Goal: Task Accomplishment & Management: Use online tool/utility

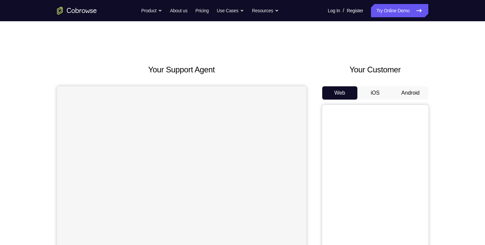
click at [400, 87] on button "Android" at bounding box center [411, 92] width 36 height 13
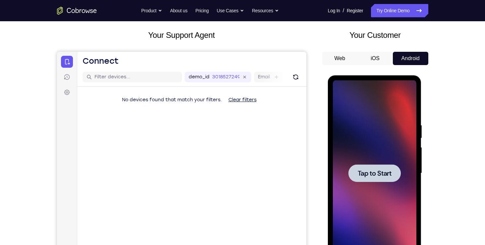
scroll to position [35, 0]
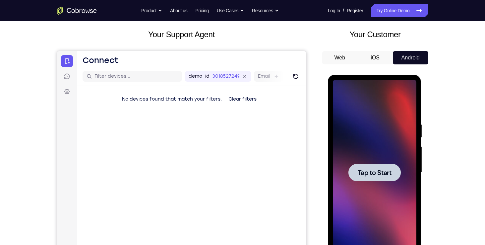
click at [366, 173] on span "Tap to Start" at bounding box center [375, 172] width 34 height 7
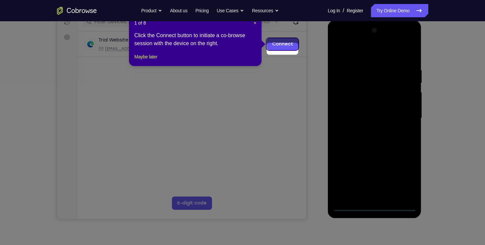
scroll to position [90, 0]
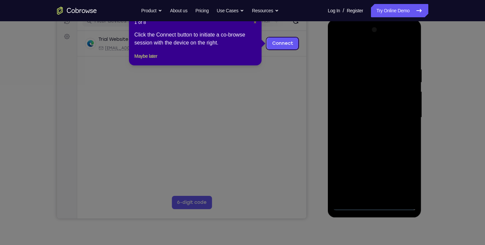
click at [256, 22] on span "×" at bounding box center [255, 22] width 3 height 5
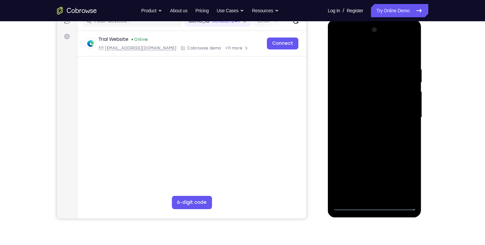
click at [372, 204] on div at bounding box center [375, 118] width 84 height 186
click at [409, 182] on div at bounding box center [375, 118] width 84 height 186
click at [338, 37] on div at bounding box center [375, 118] width 84 height 186
click at [404, 119] on div at bounding box center [375, 118] width 84 height 186
click at [368, 128] on div at bounding box center [375, 118] width 84 height 186
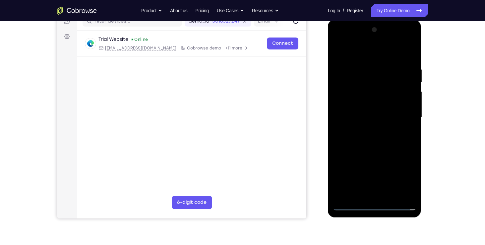
click at [373, 112] on div at bounding box center [375, 118] width 84 height 186
click at [375, 104] on div at bounding box center [375, 118] width 84 height 186
click at [409, 104] on div at bounding box center [375, 118] width 84 height 186
click at [395, 115] on div at bounding box center [375, 118] width 84 height 186
click at [370, 139] on div at bounding box center [375, 118] width 84 height 186
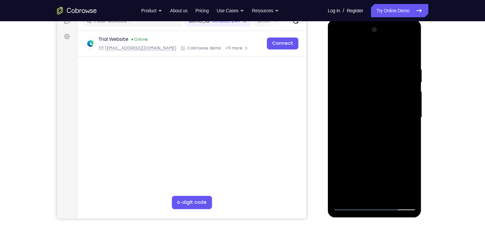
click at [386, 149] on div at bounding box center [375, 118] width 84 height 186
click at [366, 152] on div at bounding box center [375, 118] width 84 height 186
click at [367, 65] on div at bounding box center [375, 118] width 84 height 186
drag, startPoint x: 379, startPoint y: 52, endPoint x: 375, endPoint y: 24, distance: 29.1
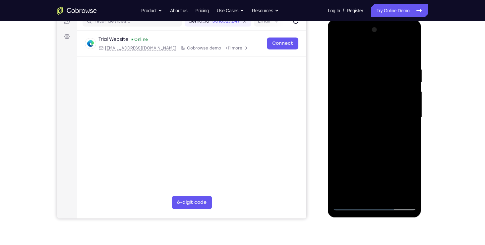
click at [375, 24] on div at bounding box center [375, 119] width 94 height 198
click at [392, 52] on div at bounding box center [375, 118] width 84 height 186
click at [409, 125] on div at bounding box center [375, 118] width 84 height 186
click at [402, 193] on div at bounding box center [375, 118] width 84 height 186
click at [406, 168] on div at bounding box center [375, 118] width 84 height 186
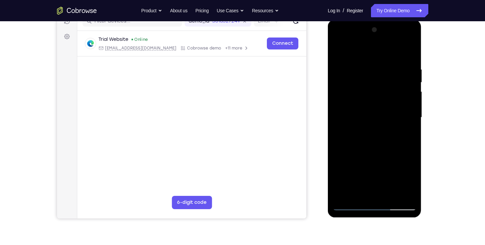
click at [401, 130] on div at bounding box center [375, 118] width 84 height 186
click at [348, 152] on div at bounding box center [375, 118] width 84 height 186
click at [403, 127] on div at bounding box center [375, 118] width 84 height 186
click at [340, 140] on div at bounding box center [375, 118] width 84 height 186
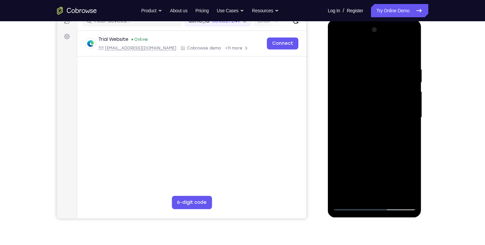
click at [401, 193] on div at bounding box center [375, 118] width 84 height 186
click at [403, 122] on div at bounding box center [375, 118] width 84 height 186
click at [403, 123] on div at bounding box center [375, 118] width 84 height 186
click at [402, 123] on div at bounding box center [375, 118] width 84 height 186
click at [397, 127] on div at bounding box center [375, 118] width 84 height 186
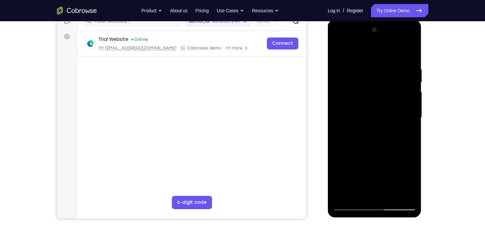
click at [400, 195] on div at bounding box center [375, 118] width 84 height 186
click at [406, 125] on div at bounding box center [375, 118] width 84 height 186
click at [342, 110] on div at bounding box center [375, 118] width 84 height 186
click at [409, 54] on div at bounding box center [375, 118] width 84 height 186
click at [390, 74] on div at bounding box center [375, 118] width 84 height 186
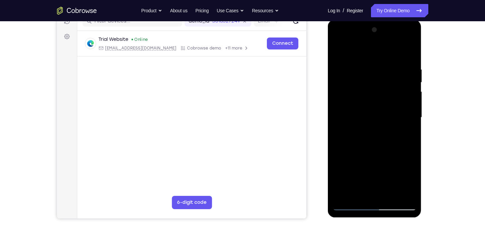
click at [408, 53] on div at bounding box center [375, 118] width 84 height 186
click at [408, 52] on div at bounding box center [375, 118] width 84 height 186
click at [410, 50] on div at bounding box center [375, 118] width 84 height 186
click at [340, 52] on div at bounding box center [375, 118] width 84 height 186
click at [390, 196] on div at bounding box center [375, 118] width 84 height 186
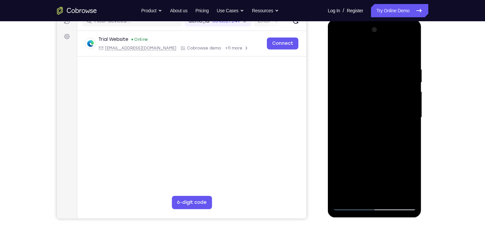
click at [374, 150] on div at bounding box center [375, 118] width 84 height 186
click at [382, 142] on div at bounding box center [375, 118] width 84 height 186
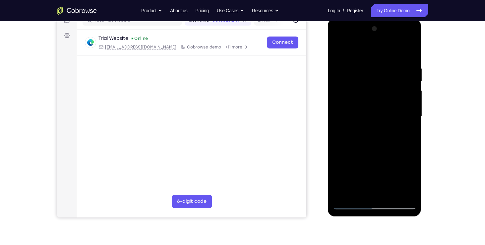
scroll to position [91, 0]
click at [366, 161] on div at bounding box center [375, 117] width 84 height 186
click at [413, 53] on div at bounding box center [375, 117] width 84 height 186
click at [408, 50] on div at bounding box center [375, 117] width 84 height 186
click at [352, 204] on div at bounding box center [375, 117] width 84 height 186
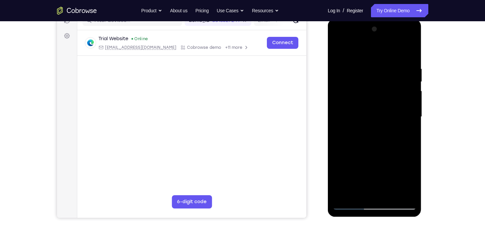
click at [366, 189] on div at bounding box center [375, 117] width 84 height 186
click at [409, 177] on div at bounding box center [375, 117] width 84 height 186
click at [409, 178] on div at bounding box center [375, 117] width 84 height 186
click at [357, 120] on div at bounding box center [375, 117] width 84 height 186
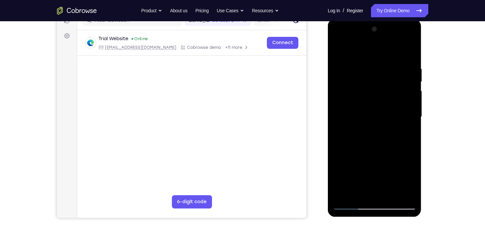
click at [357, 120] on div at bounding box center [375, 117] width 84 height 186
click at [353, 206] on div at bounding box center [375, 117] width 84 height 186
click at [353, 180] on div at bounding box center [375, 117] width 84 height 186
click at [365, 178] on div at bounding box center [375, 117] width 84 height 186
click at [355, 121] on div at bounding box center [375, 117] width 84 height 186
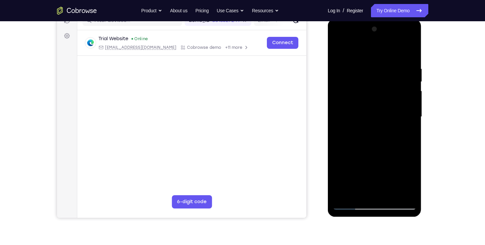
click at [341, 48] on div at bounding box center [375, 117] width 84 height 186
click at [372, 113] on div at bounding box center [375, 117] width 84 height 186
click at [363, 191] on div at bounding box center [375, 117] width 84 height 186
click at [387, 144] on div at bounding box center [375, 117] width 84 height 186
click at [365, 74] on div at bounding box center [375, 117] width 84 height 186
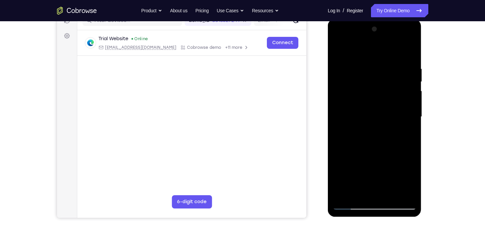
click at [351, 192] on div at bounding box center [375, 117] width 84 height 186
click at [410, 36] on div at bounding box center [375, 117] width 84 height 186
click at [351, 120] on div at bounding box center [375, 117] width 84 height 186
click at [402, 191] on div at bounding box center [375, 117] width 84 height 186
click at [339, 42] on div at bounding box center [375, 117] width 84 height 186
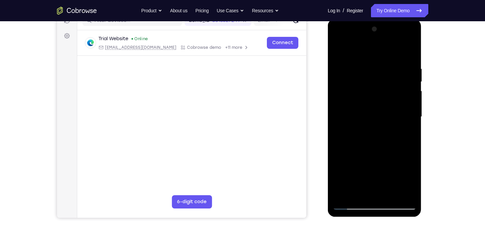
click at [339, 41] on div at bounding box center [375, 117] width 84 height 186
click at [412, 180] on div at bounding box center [375, 117] width 84 height 186
click at [410, 179] on div at bounding box center [375, 117] width 84 height 186
click at [407, 133] on div at bounding box center [375, 117] width 84 height 186
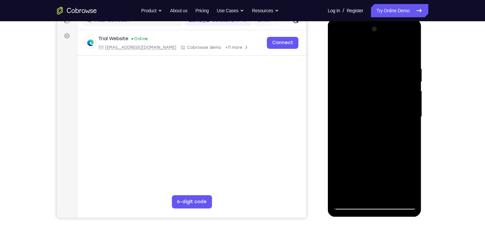
click at [337, 50] on div at bounding box center [375, 117] width 84 height 186
click at [368, 125] on div at bounding box center [375, 117] width 84 height 186
click at [365, 190] on div at bounding box center [375, 117] width 84 height 186
click at [357, 190] on div at bounding box center [375, 117] width 84 height 186
click at [393, 157] on div at bounding box center [375, 117] width 84 height 186
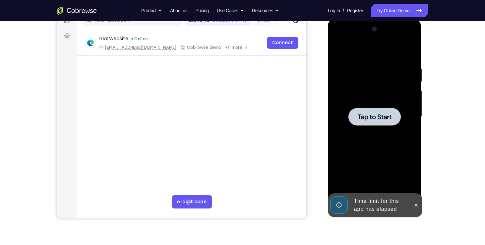
click at [404, 166] on div at bounding box center [375, 117] width 84 height 186
